Goal: Find specific page/section: Find specific page/section

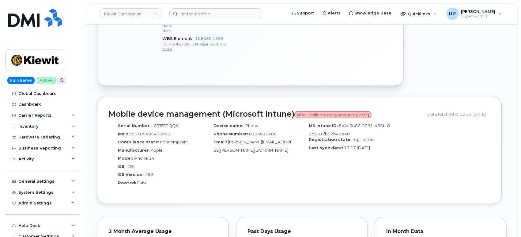
scroll to position [227, 0]
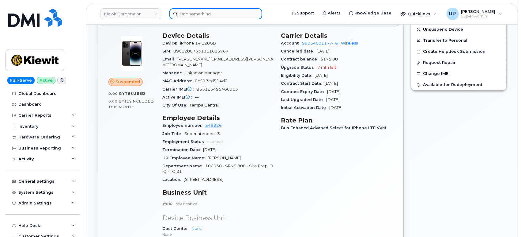
click at [221, 14] on input at bounding box center [215, 13] width 93 height 11
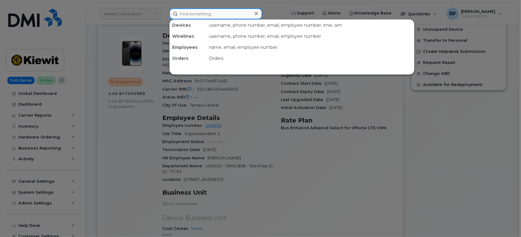
paste input "817-471-6320"
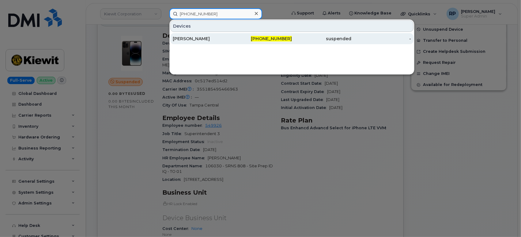
type input "817-471-6320"
click at [222, 39] on div "[PERSON_NAME]" at bounding box center [203, 39] width 60 height 6
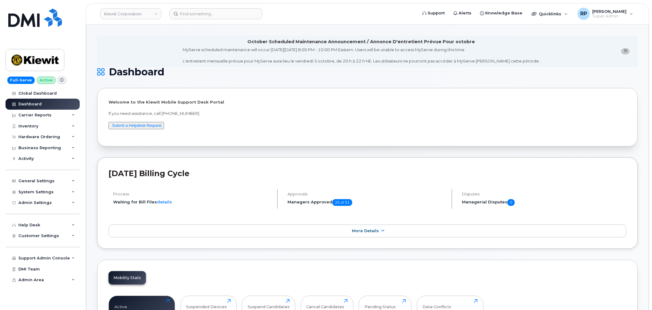
scroll to position [912, 0]
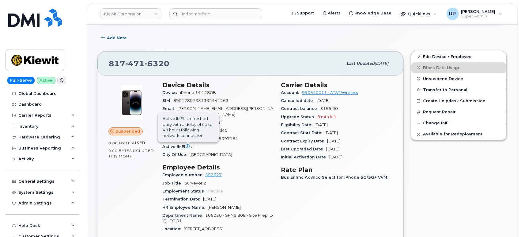
scroll to position [113, 0]
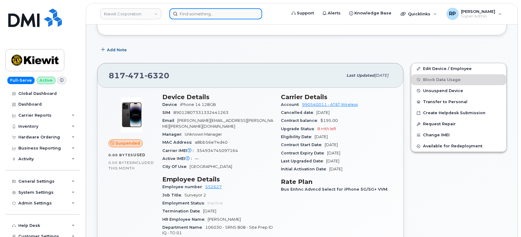
click at [214, 13] on input at bounding box center [215, 13] width 93 height 11
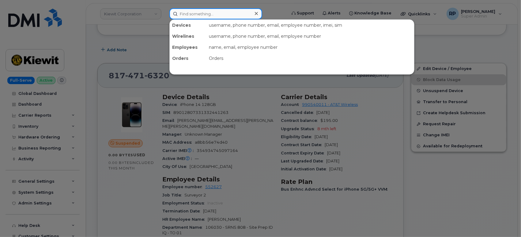
paste input "[PHONE_NUMBER]"
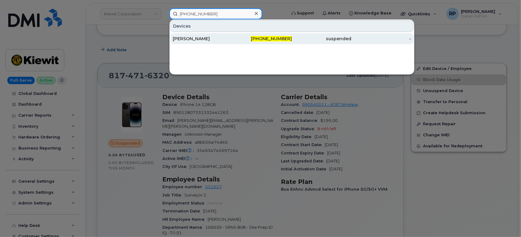
type input "[PHONE_NUMBER]"
click at [231, 38] on div "[PERSON_NAME]" at bounding box center [203, 39] width 60 height 6
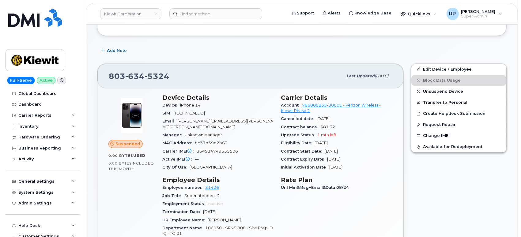
scroll to position [113, 0]
